Goal: Information Seeking & Learning: Learn about a topic

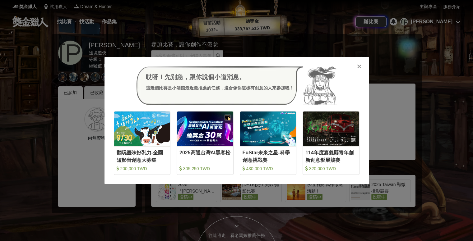
click at [358, 66] on icon at bounding box center [359, 66] width 5 height 6
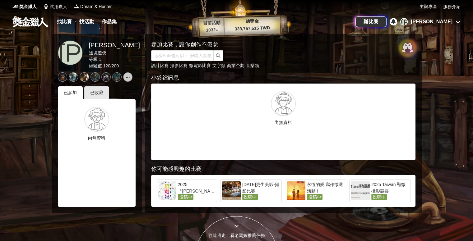
click at [414, 51] on div at bounding box center [408, 48] width 16 height 16
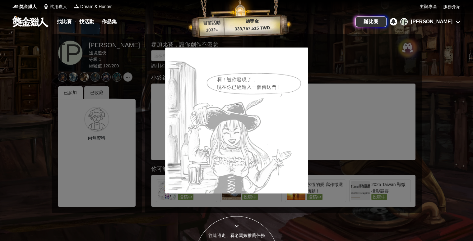
click at [414, 51] on div "啊！被你發現了， 現在你已經進入一個傳送門！" at bounding box center [236, 120] width 473 height 241
click at [439, 66] on div "啊！被你發現了， 現在你已經進入一個傳送門！" at bounding box center [236, 120] width 473 height 241
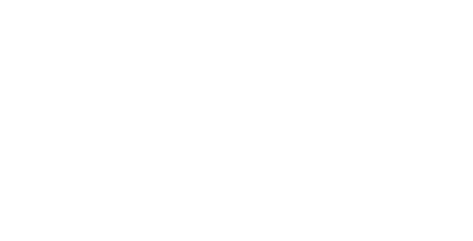
click at [320, 0] on html "獎金獵人 試用獵人 Dream & Hunter 主辦專區 服務介紹 找比賽 找活動 作品集 辦比賽 [PERSON_NAME] 邊境遊俠 等級 1 經驗值 …" at bounding box center [236, 0] width 473 height 0
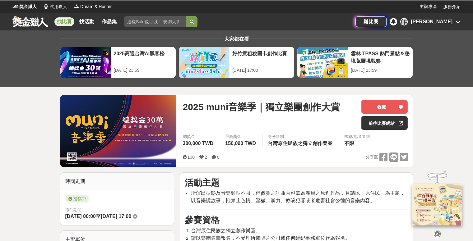
click at [458, 20] on icon at bounding box center [457, 21] width 5 height 5
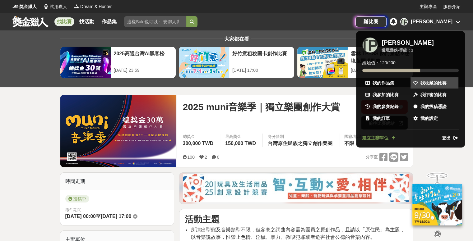
click at [425, 84] on span "我收藏的比賽" at bounding box center [433, 83] width 26 height 7
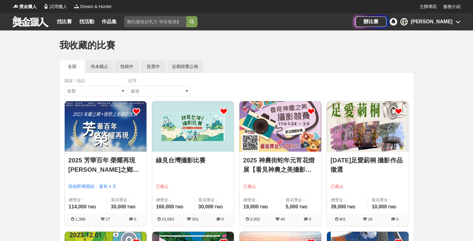
click at [184, 132] on img at bounding box center [193, 126] width 82 height 50
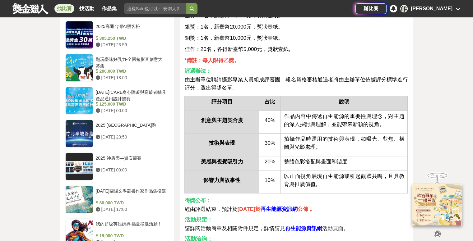
scroll to position [684, 0]
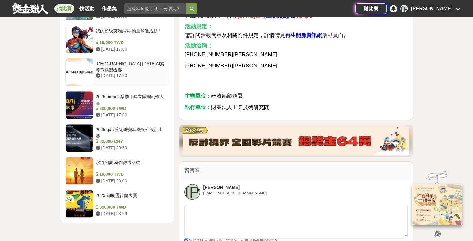
drag, startPoint x: 163, startPoint y: 86, endPoint x: 166, endPoint y: 83, distance: 3.8
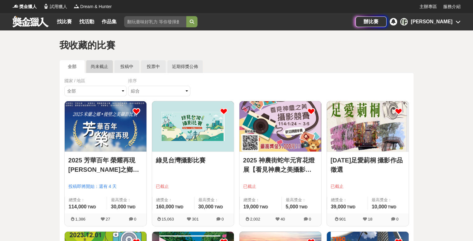
click at [99, 67] on link "尚未截止" at bounding box center [99, 66] width 27 height 13
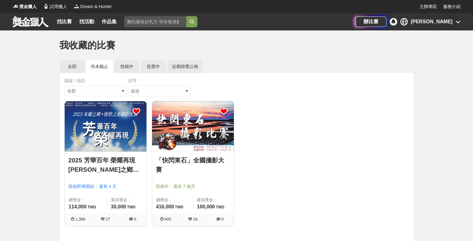
click at [194, 119] on img at bounding box center [193, 126] width 82 height 50
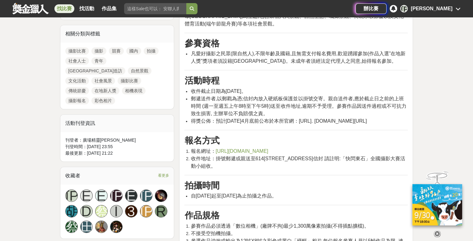
scroll to position [311, 0]
